Goal: Task Accomplishment & Management: Manage account settings

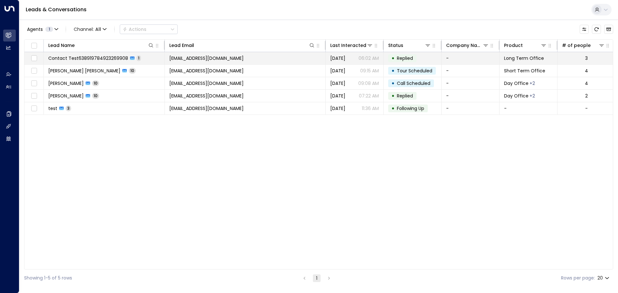
click at [100, 56] on span "Contact Test638919784923269908" at bounding box center [88, 58] width 80 height 6
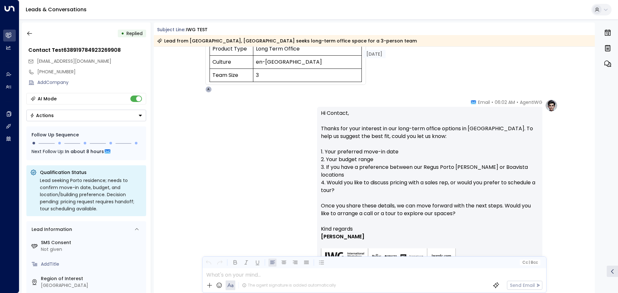
scroll to position [209, 0]
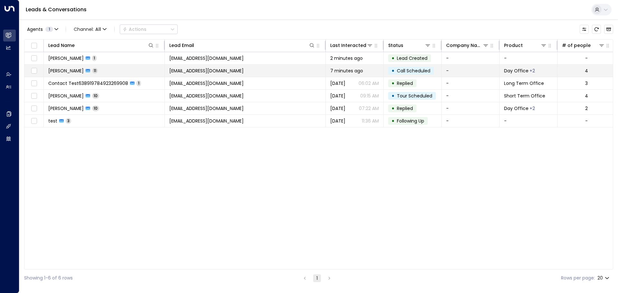
click at [59, 71] on span "[PERSON_NAME]" at bounding box center [65, 71] width 35 height 6
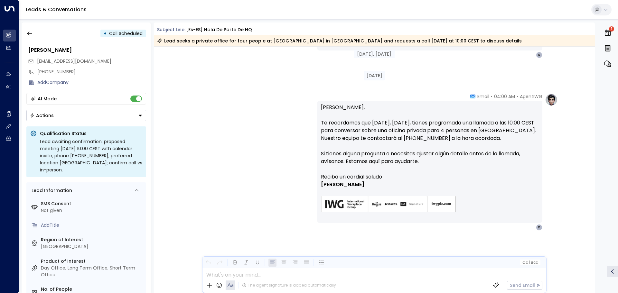
scroll to position [1367, 0]
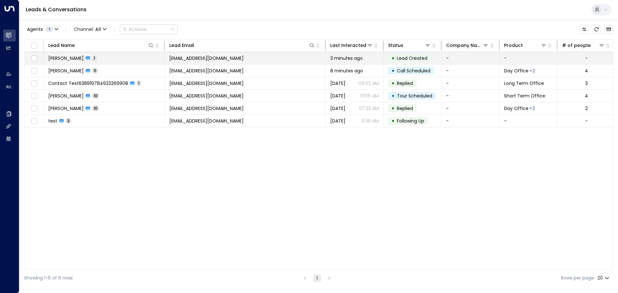
click at [77, 55] on span "Daniel Seminario" at bounding box center [65, 58] width 35 height 6
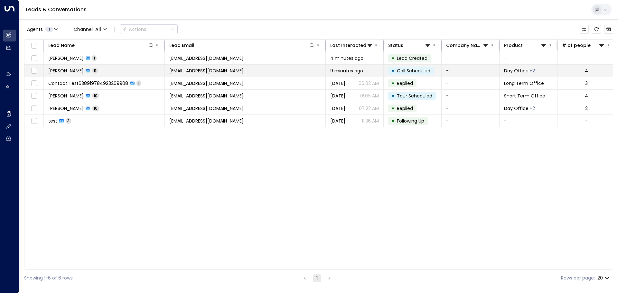
click at [252, 73] on td "[EMAIL_ADDRESS][DOMAIN_NAME]" at bounding box center [245, 71] width 161 height 12
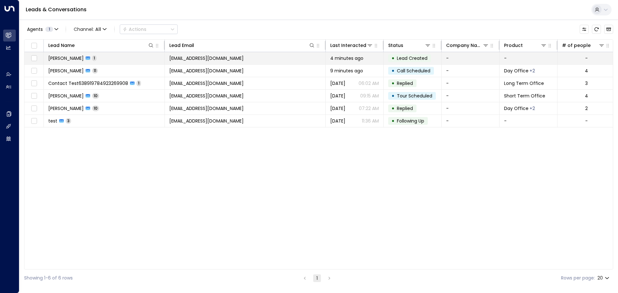
click at [240, 61] on td "[EMAIL_ADDRESS][DOMAIN_NAME]" at bounding box center [245, 58] width 161 height 12
click at [97, 57] on span "1" at bounding box center [94, 57] width 5 height 5
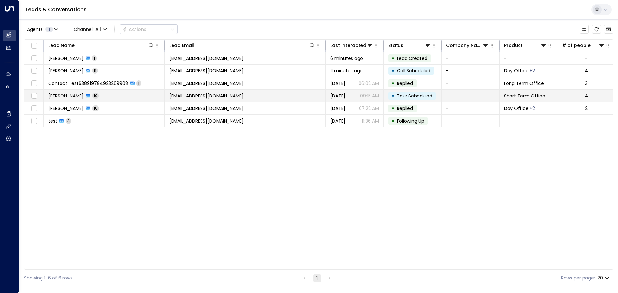
click at [84, 93] on span "[PERSON_NAME] [PERSON_NAME]" at bounding box center [65, 96] width 35 height 6
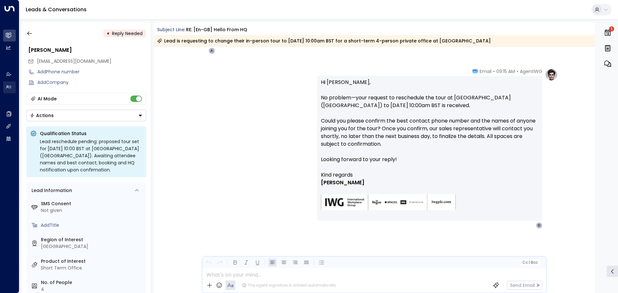
scroll to position [1516, 0]
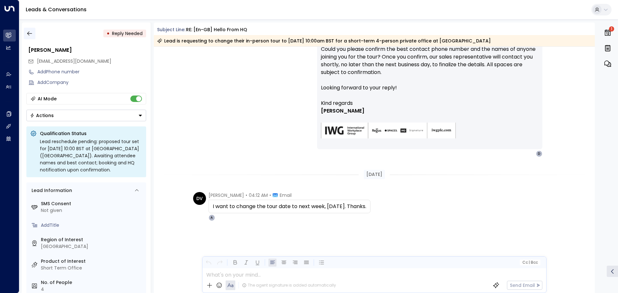
click at [29, 34] on icon "button" at bounding box center [29, 33] width 6 height 6
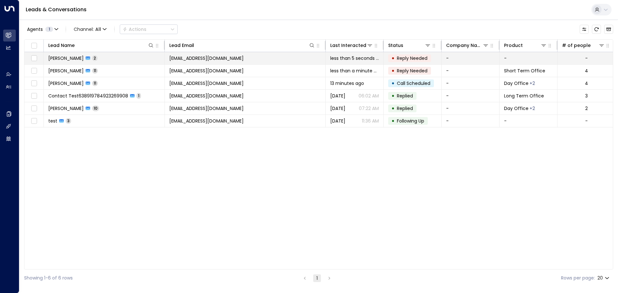
click at [84, 57] on span "[PERSON_NAME] [PERSON_NAME]" at bounding box center [65, 58] width 35 height 6
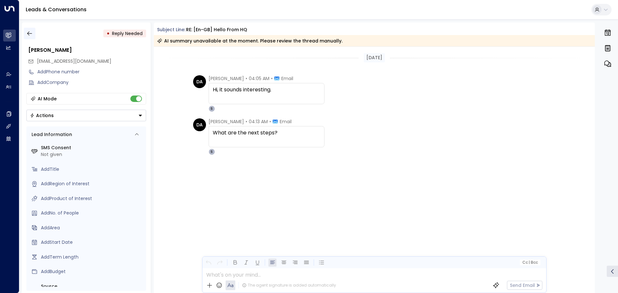
click at [28, 31] on icon "button" at bounding box center [29, 33] width 6 height 6
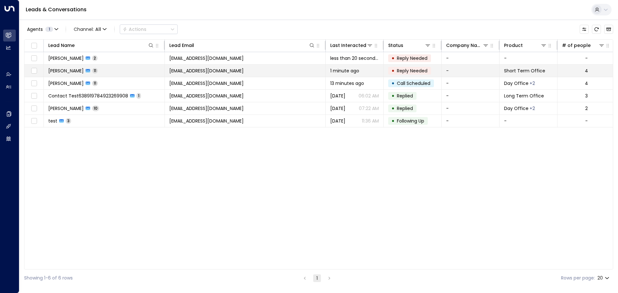
click at [84, 71] on span "[PERSON_NAME] [PERSON_NAME]" at bounding box center [65, 71] width 35 height 6
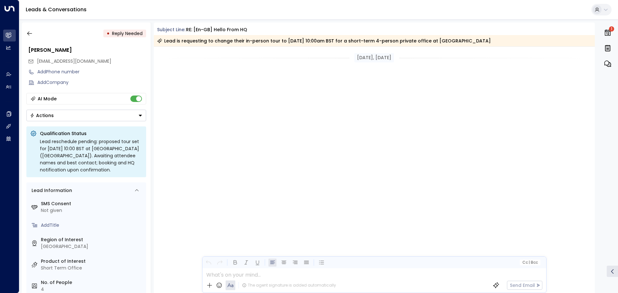
scroll to position [1243, 0]
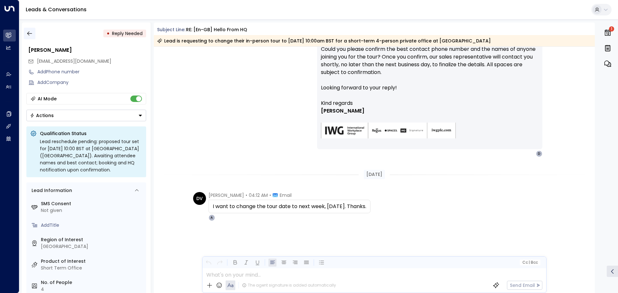
click at [27, 34] on icon "button" at bounding box center [29, 33] width 6 height 6
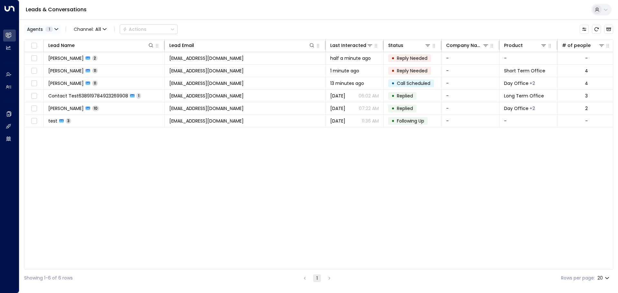
click at [57, 29] on icon "button" at bounding box center [56, 29] width 4 height 4
click at [126, 10] on div at bounding box center [309, 146] width 618 height 293
